Goal: Navigation & Orientation: Find specific page/section

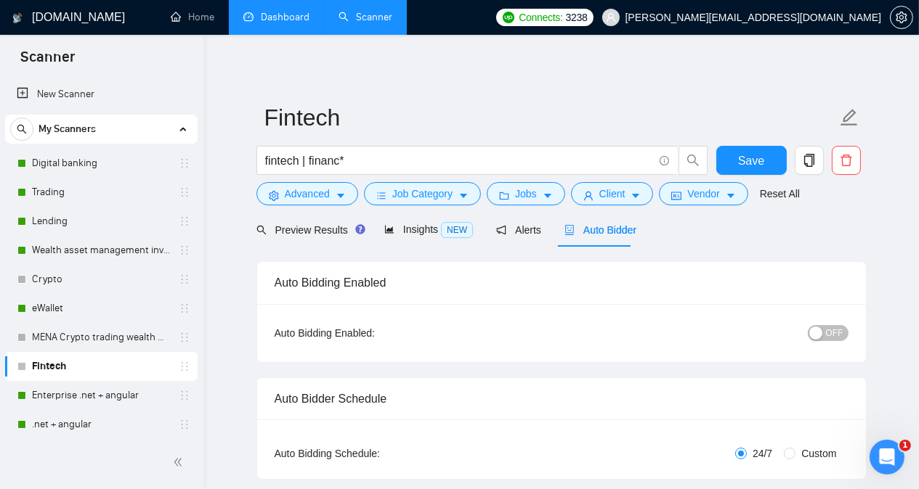
click at [267, 14] on link "Dashboard" at bounding box center [276, 17] width 66 height 12
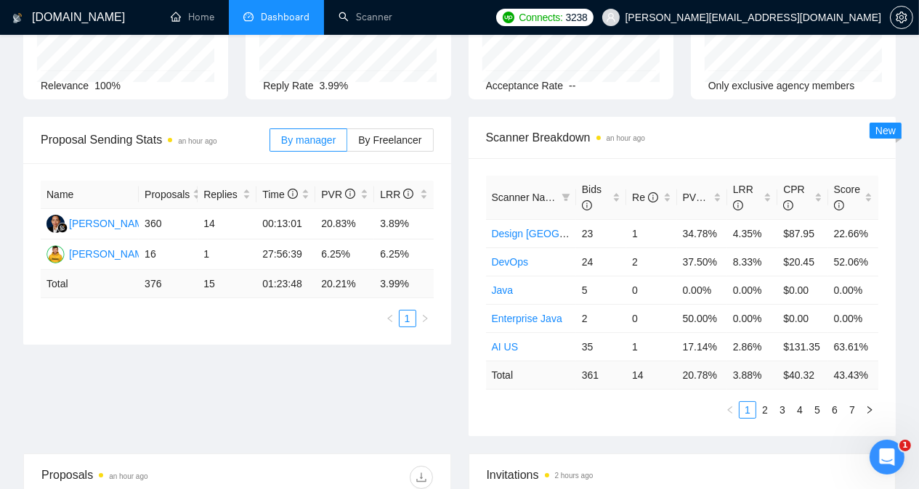
scroll to position [166, 0]
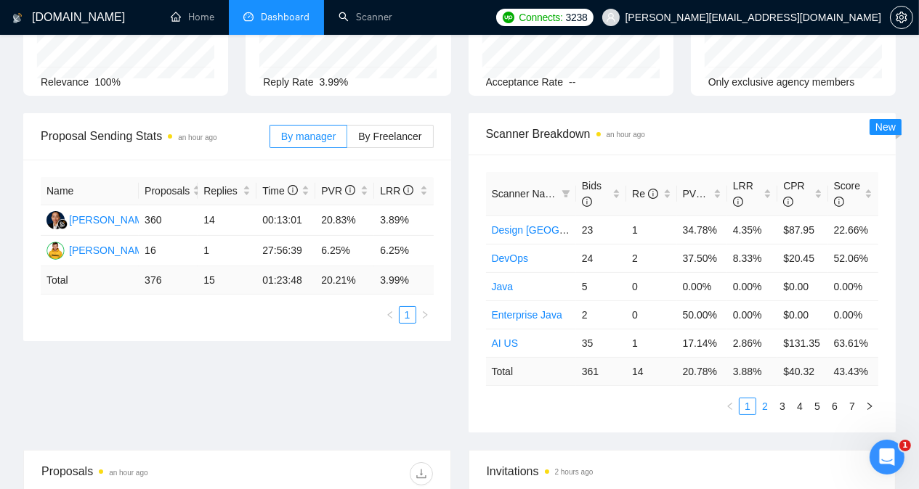
click at [638, 399] on link "2" at bounding box center [765, 407] width 16 height 16
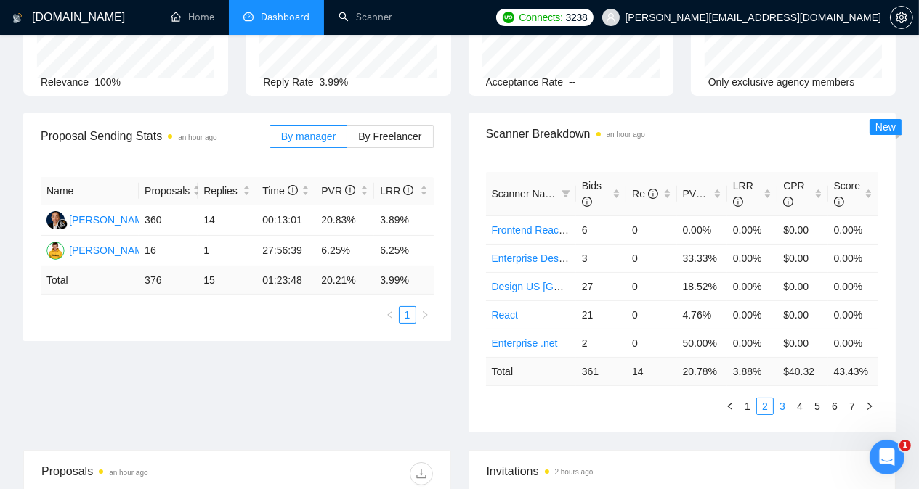
click at [638, 399] on link "3" at bounding box center [782, 407] width 16 height 16
click at [638, 399] on link "4" at bounding box center [800, 407] width 16 height 16
click at [638, 399] on link "5" at bounding box center [817, 407] width 16 height 16
click at [638, 399] on link "4" at bounding box center [800, 407] width 16 height 16
click at [638, 399] on link "5" at bounding box center [817, 407] width 16 height 16
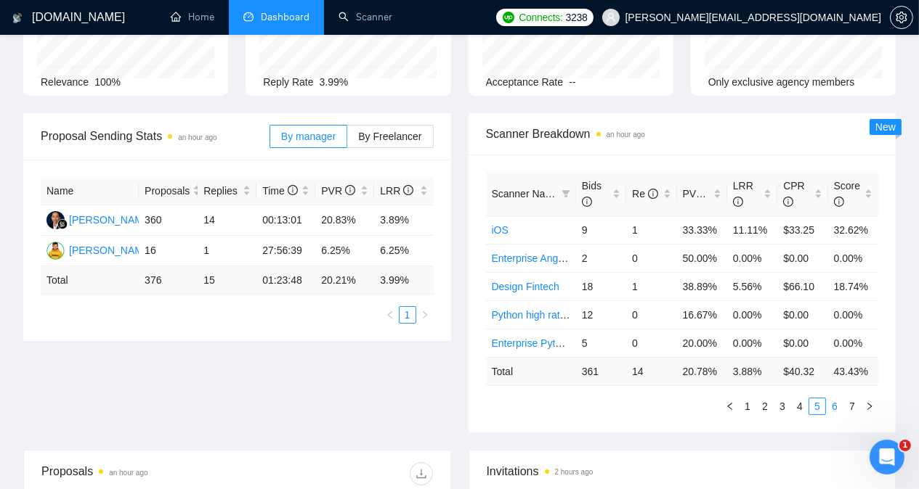
click at [638, 399] on link "6" at bounding box center [834, 407] width 16 height 16
click at [638, 399] on link "7" at bounding box center [852, 407] width 16 height 16
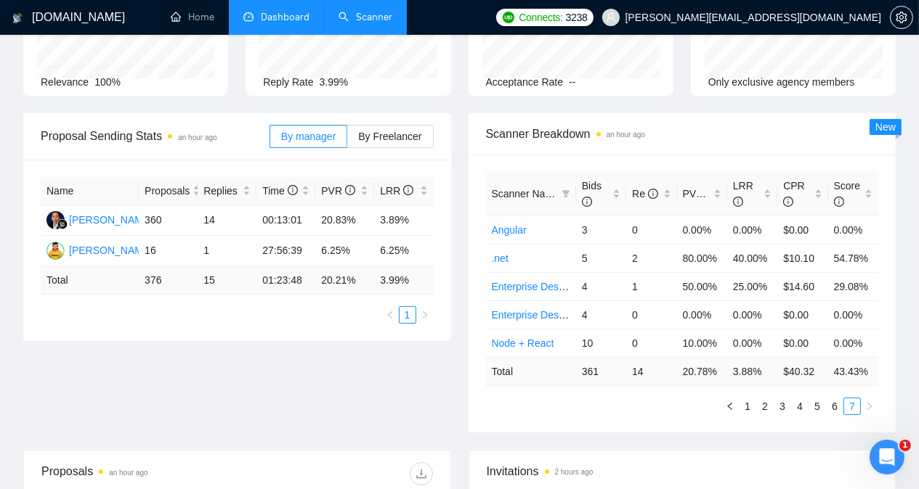
click at [370, 23] on link "Scanner" at bounding box center [365, 17] width 54 height 12
